Goal: Task Accomplishment & Management: Manage account settings

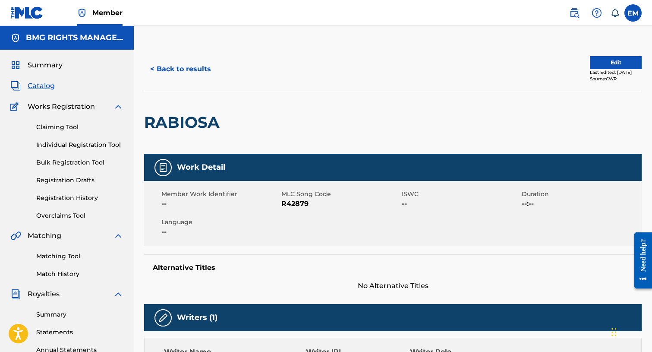
click at [190, 70] on button "< Back to results" at bounding box center [180, 69] width 73 height 22
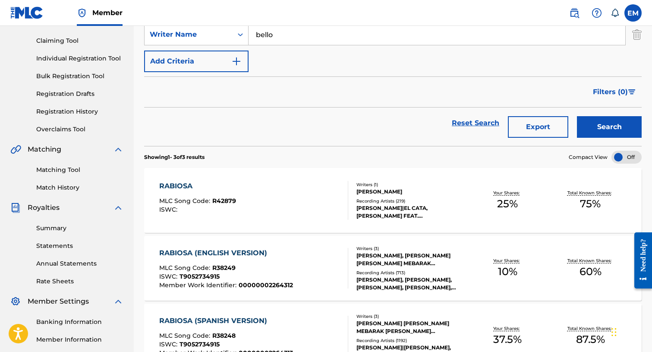
scroll to position [130, 0]
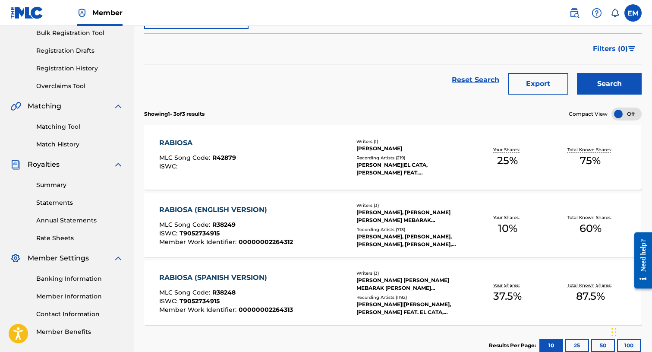
click at [307, 218] on div "RABIOSA (ENGLISH VERSION) MLC Song Code : R38249 ISWC : T9052734915 Member Work…" at bounding box center [253, 225] width 189 height 41
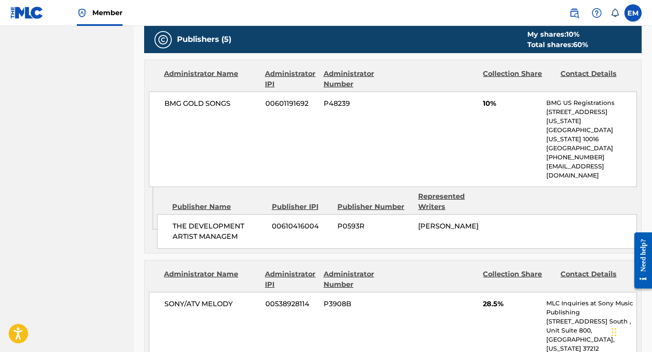
scroll to position [432, 0]
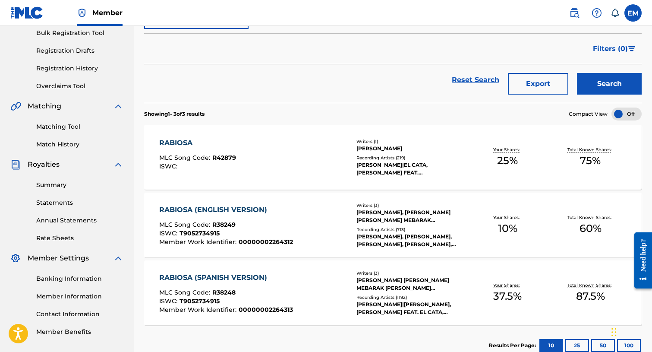
scroll to position [173, 0]
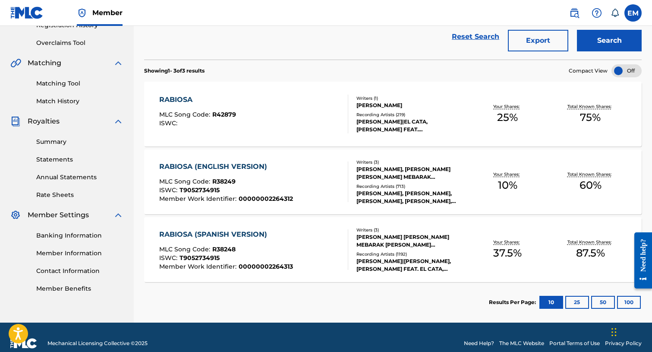
click at [283, 177] on div "RABIOSA (ENGLISH VERSION) MLC Song Code : R38249 ISWC : T9052734915 Member Work…" at bounding box center [226, 181] width 134 height 41
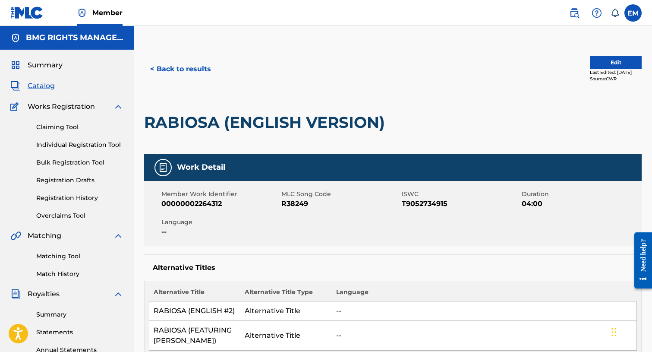
click at [598, 60] on button "Edit" at bounding box center [616, 62] width 52 height 13
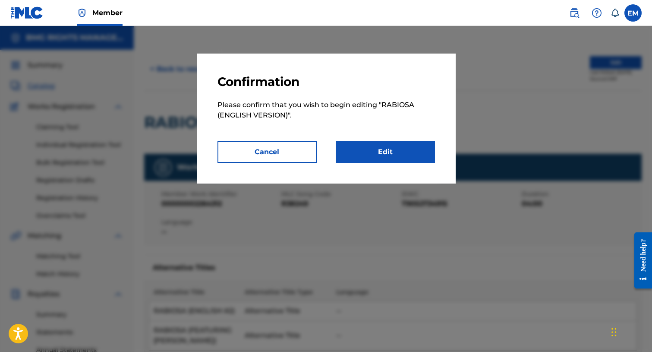
click at [391, 150] on link "Edit" at bounding box center [385, 152] width 99 height 22
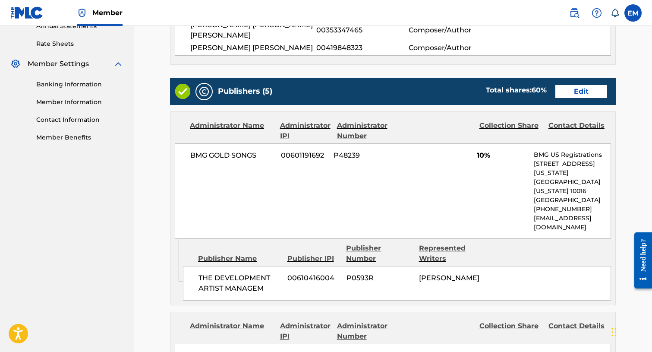
scroll to position [259, 0]
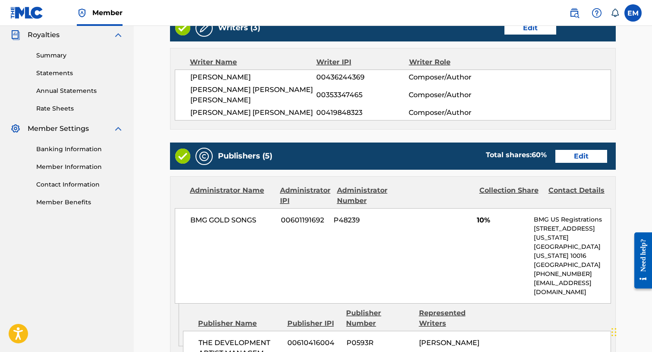
click at [581, 150] on link "Edit" at bounding box center [582, 156] width 52 height 13
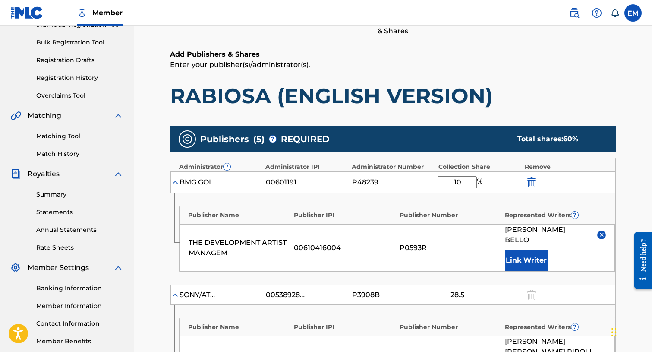
scroll to position [130, 0]
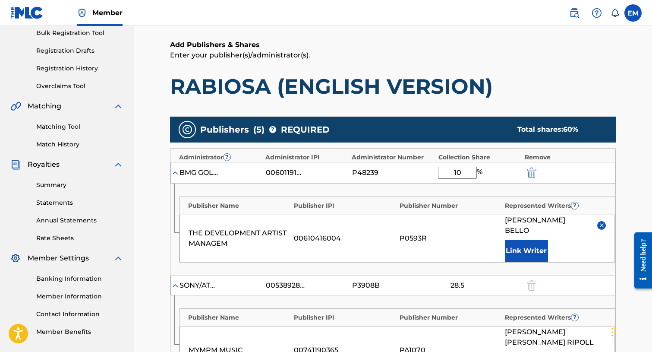
click at [464, 172] on input "10" at bounding box center [457, 173] width 39 height 12
drag, startPoint x: 464, startPoint y: 172, endPoint x: 392, endPoint y: 173, distance: 71.7
click at [392, 173] on div "BMG GOLD SONGS 00601191692 P48239 10 %" at bounding box center [393, 173] width 445 height 22
click at [438, 59] on p "Enter your publisher(s)/administrator(s)." at bounding box center [393, 55] width 446 height 10
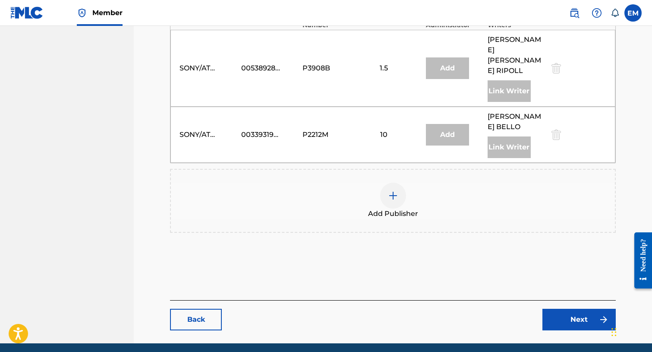
scroll to position [639, 0]
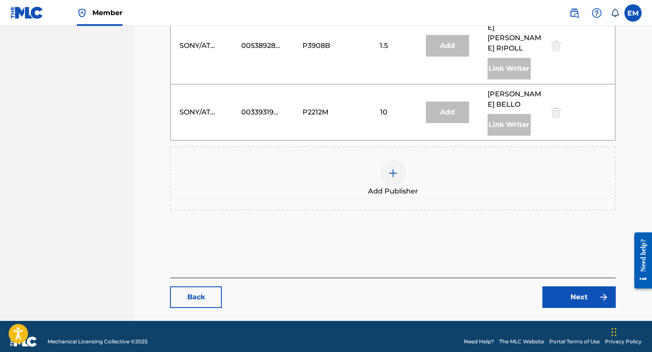
click at [192, 286] on link "Back" at bounding box center [196, 297] width 52 height 22
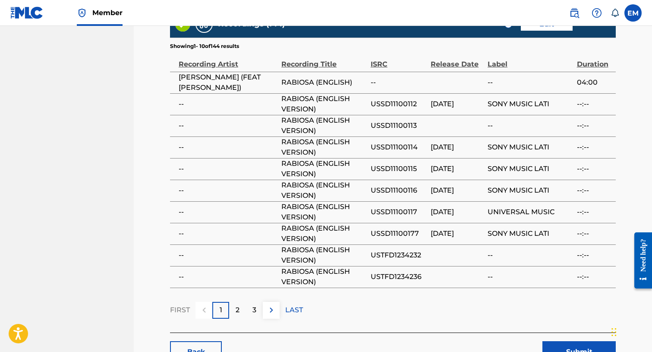
scroll to position [1500, 0]
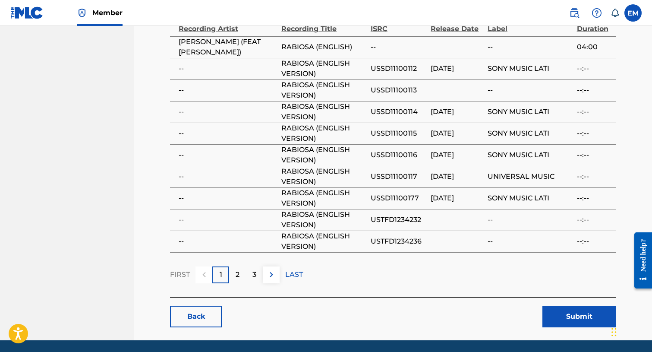
click at [217, 306] on link "Back" at bounding box center [196, 317] width 52 height 22
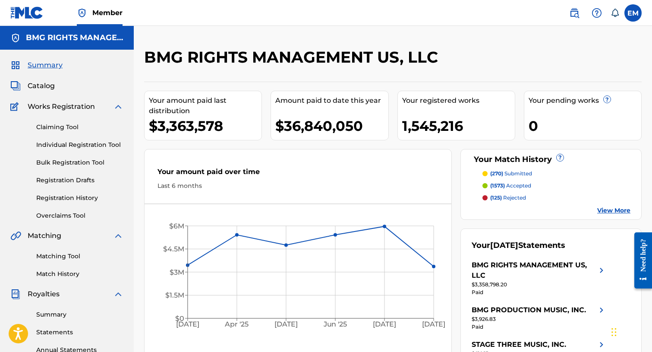
click at [35, 81] on span "Catalog" at bounding box center [41, 86] width 27 height 10
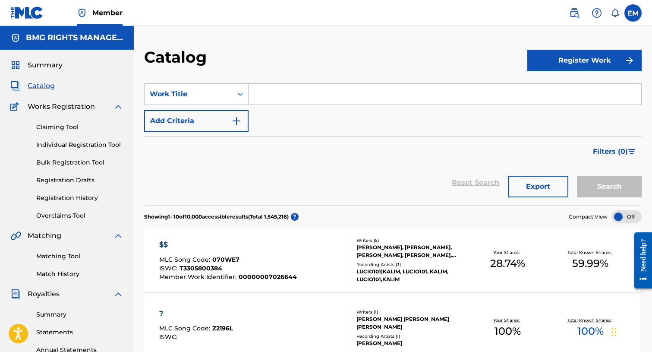
drag, startPoint x: 261, startPoint y: 93, endPoint x: 259, endPoint y: 101, distance: 8.5
click at [259, 101] on input "Search Form" at bounding box center [445, 94] width 393 height 21
click at [222, 99] on div "Work Title" at bounding box center [189, 94] width 88 height 16
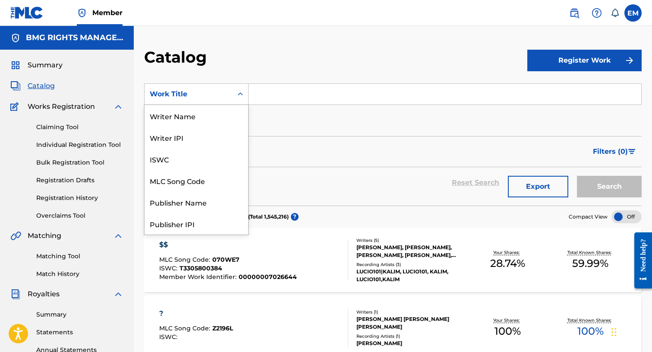
scroll to position [130, 0]
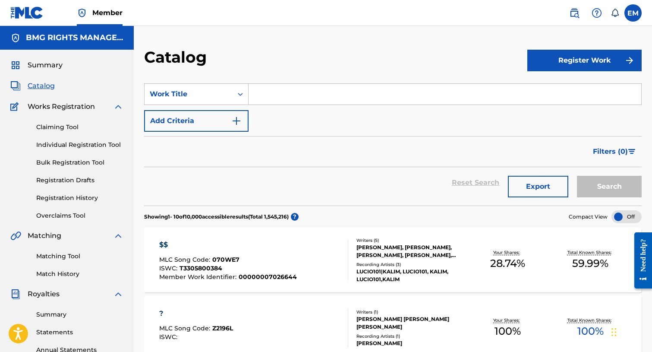
click at [291, 94] on input "Search Form" at bounding box center [445, 94] width 393 height 21
click at [221, 129] on button "Add Criteria" at bounding box center [196, 121] width 104 height 22
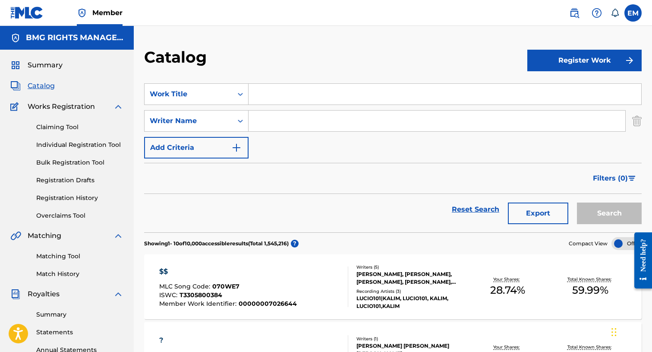
click at [263, 118] on input "Search Form" at bounding box center [437, 121] width 377 height 21
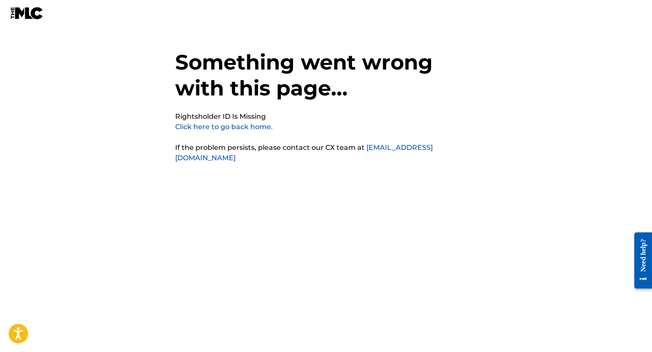
click at [218, 121] on pre "Rightsholder ID Is Missing" at bounding box center [220, 116] width 91 height 10
click at [218, 123] on link "Click here to go back home." at bounding box center [224, 127] width 98 height 8
